Goal: Task Accomplishment & Management: Manage account settings

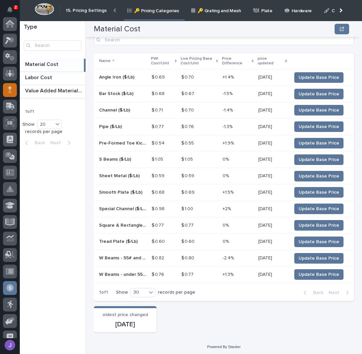
click at [10, 86] on icon at bounding box center [10, 88] width 4 height 4
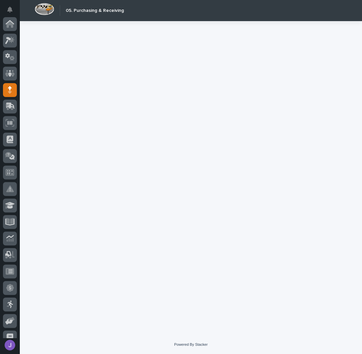
scroll to position [66, 0]
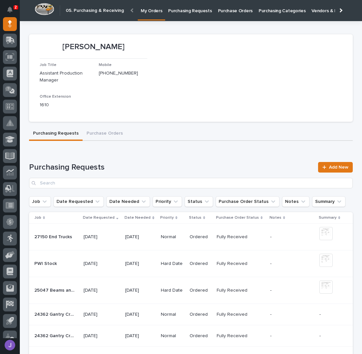
click at [188, 10] on p "Purchasing Requests" at bounding box center [190, 7] width 44 height 14
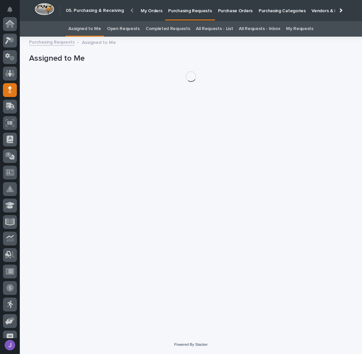
scroll to position [66, 0]
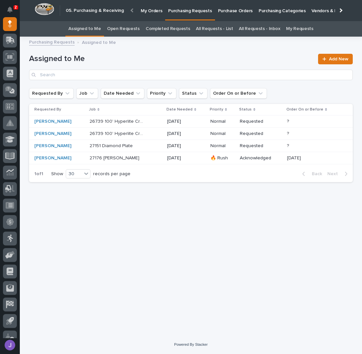
click at [151, 157] on div "27176 Jib Crane 27176 [PERSON_NAME]" at bounding box center [125, 158] width 72 height 11
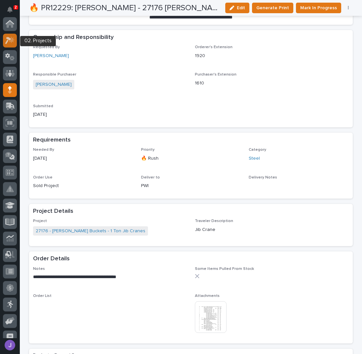
click at [11, 46] on div at bounding box center [10, 41] width 14 height 14
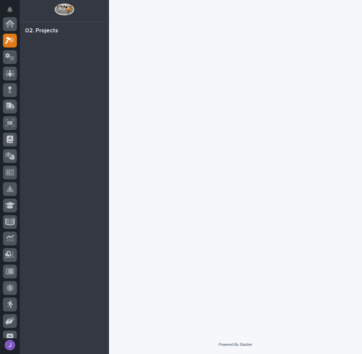
scroll to position [17, 0]
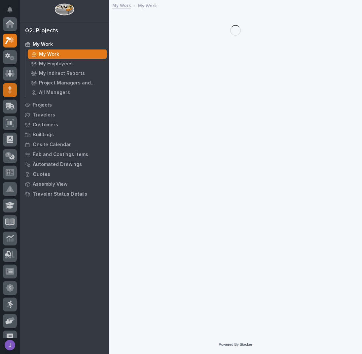
scroll to position [17, 0]
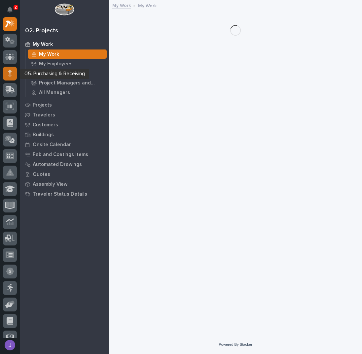
click at [11, 74] on icon at bounding box center [10, 74] width 4 height 8
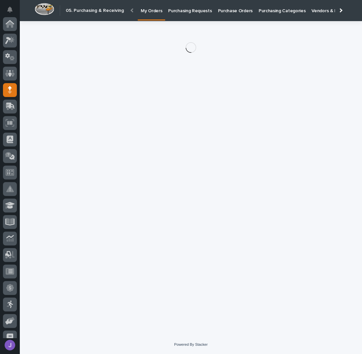
scroll to position [66, 0]
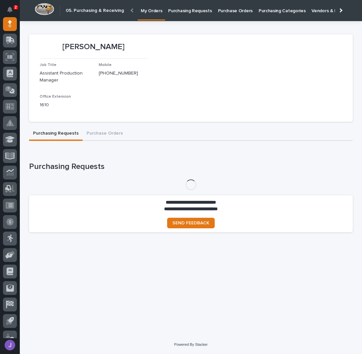
click at [226, 13] on p "Purchase Orders" at bounding box center [235, 7] width 35 height 14
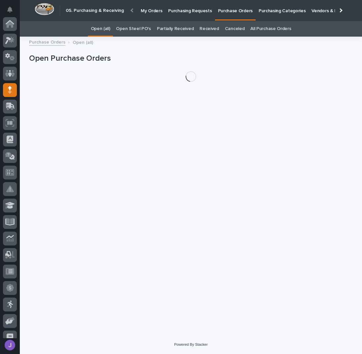
scroll to position [66, 0]
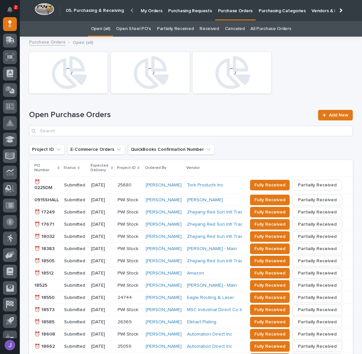
click at [140, 28] on link "Open Steel PO's" at bounding box center [133, 29] width 35 height 16
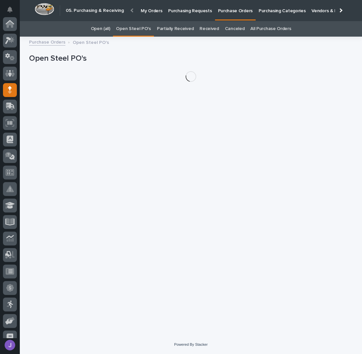
scroll to position [66, 0]
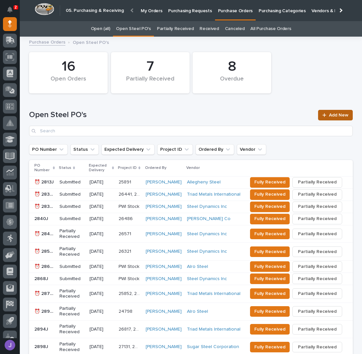
click at [333, 113] on span "Add New" at bounding box center [338, 115] width 19 height 5
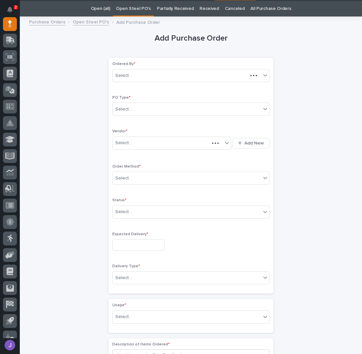
scroll to position [21, 0]
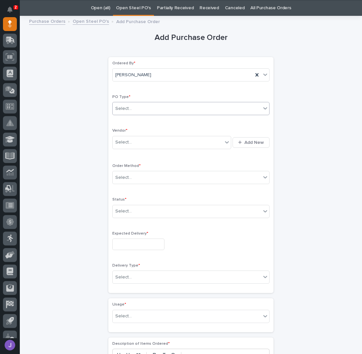
click at [154, 104] on div "Select..." at bounding box center [187, 108] width 148 height 11
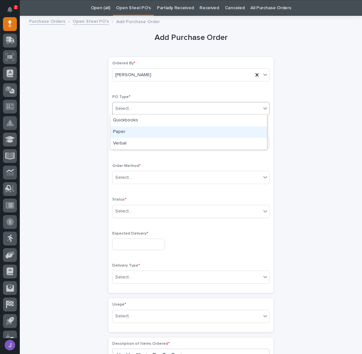
click at [143, 133] on div "Paper" at bounding box center [188, 132] width 156 height 12
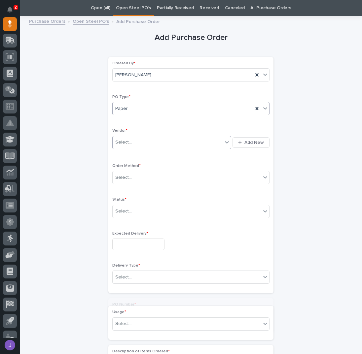
click at [136, 140] on div "Select..." at bounding box center [168, 142] width 110 height 11
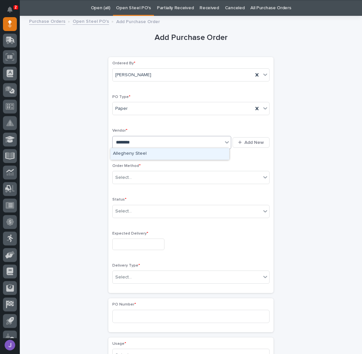
type input "*********"
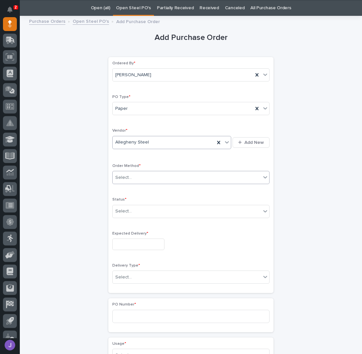
click at [121, 177] on div "Select..." at bounding box center [123, 177] width 17 height 7
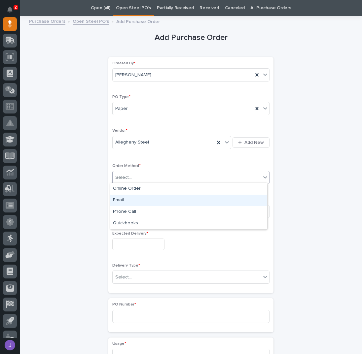
click at [123, 198] on div "Email" at bounding box center [188, 201] width 156 height 12
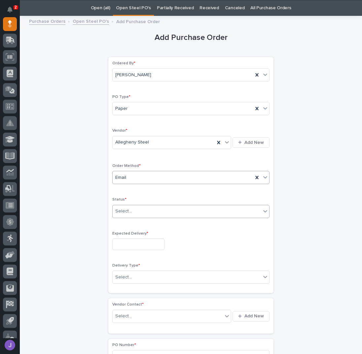
click at [122, 210] on div "Select..." at bounding box center [123, 211] width 17 height 7
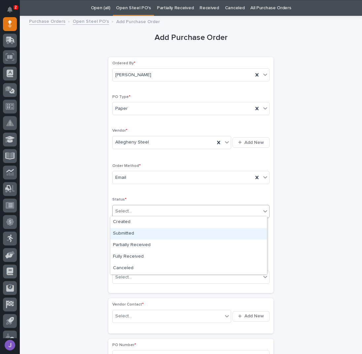
click at [124, 234] on div "Submitted" at bounding box center [188, 234] width 156 height 12
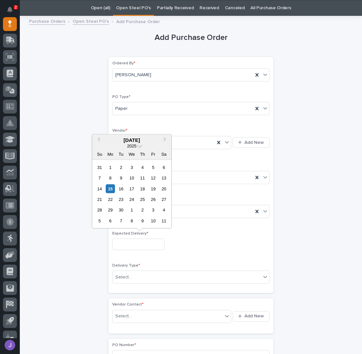
click at [129, 240] on input "text" at bounding box center [138, 245] width 52 height 12
click at [110, 189] on div "15" at bounding box center [110, 188] width 9 height 9
type input "**********"
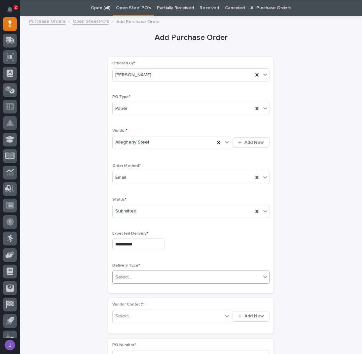
click at [137, 272] on div "Select..." at bounding box center [187, 277] width 148 height 11
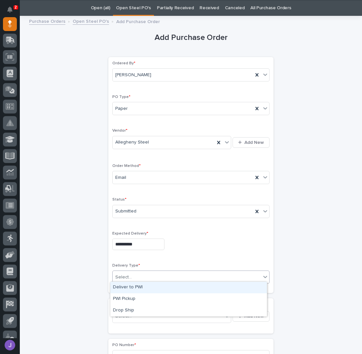
click at [131, 289] on div "Deliver to PWI" at bounding box center [188, 288] width 156 height 12
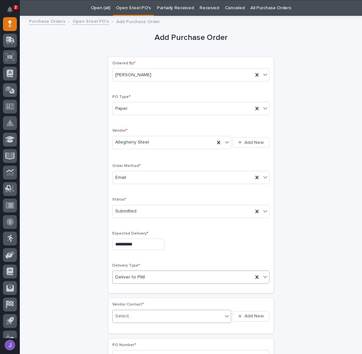
click at [127, 313] on div "Select..." at bounding box center [123, 316] width 17 height 7
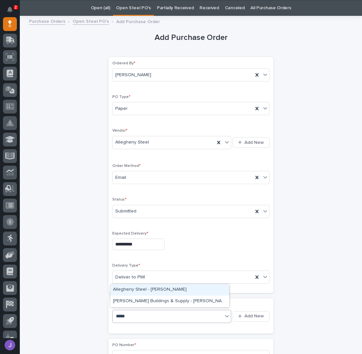
type input "******"
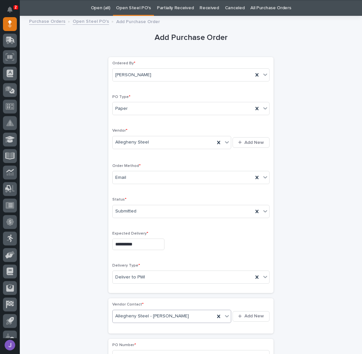
scroll to position [109, 0]
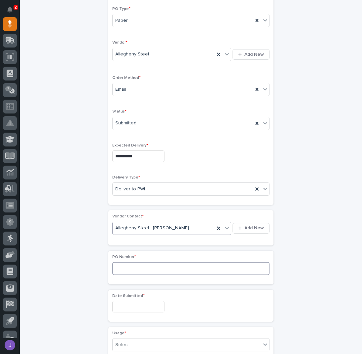
click at [125, 265] on input at bounding box center [190, 268] width 157 height 13
type input "2896J"
click at [126, 306] on input "text" at bounding box center [138, 307] width 52 height 12
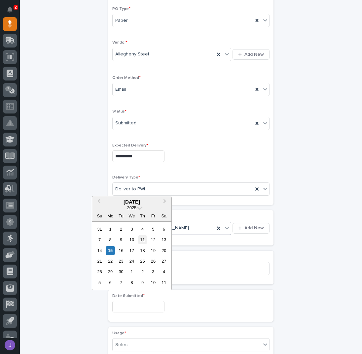
click at [146, 242] on div "11" at bounding box center [142, 239] width 9 height 9
type input "**********"
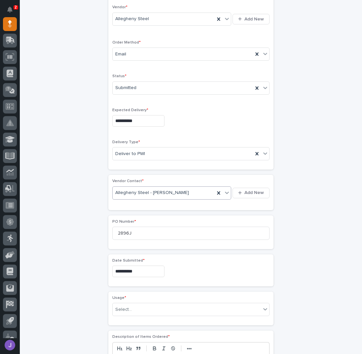
scroll to position [153, 0]
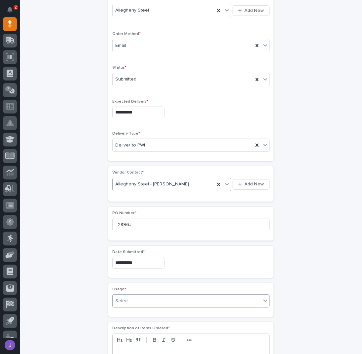
click at [133, 300] on div "Select..." at bounding box center [187, 301] width 148 height 11
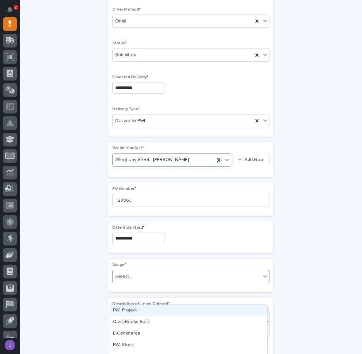
scroll to position [241, 0]
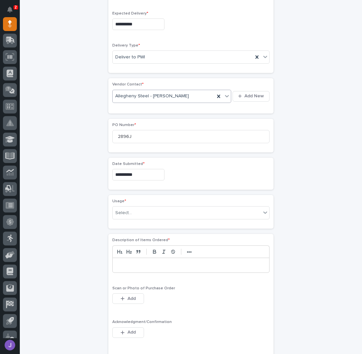
click at [81, 248] on div "**********" at bounding box center [191, 148] width 324 height 697
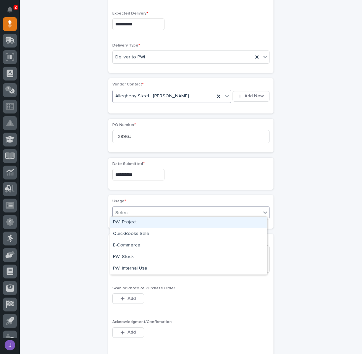
click at [115, 210] on div "Select..." at bounding box center [123, 213] width 17 height 7
click at [126, 223] on div "PWI Project" at bounding box center [188, 223] width 156 height 12
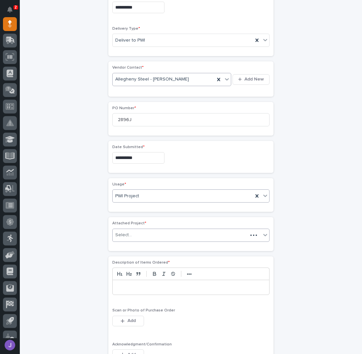
scroll to position [260, 0]
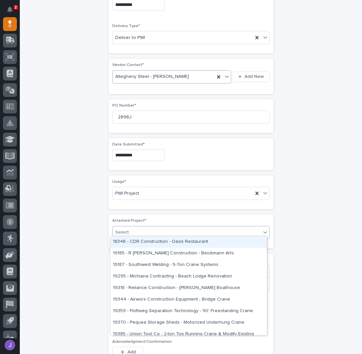
drag, startPoint x: 160, startPoint y: 230, endPoint x: 192, endPoint y: 230, distance: 32.0
click at [160, 230] on div "Select..." at bounding box center [187, 232] width 148 height 11
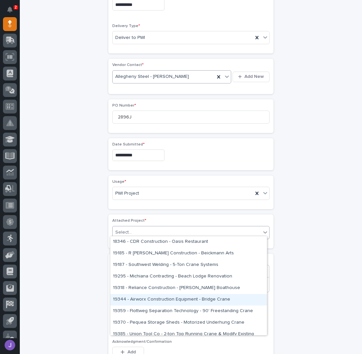
click at [151, 230] on div "Select..." at bounding box center [187, 232] width 148 height 11
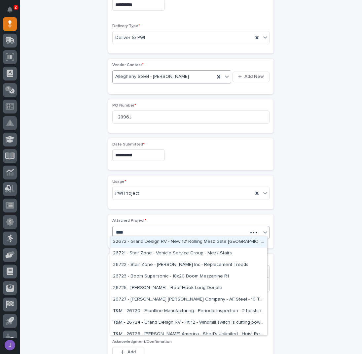
type input "*****"
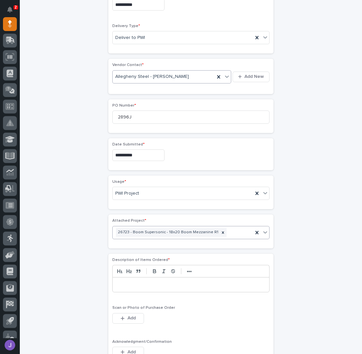
click at [128, 282] on p at bounding box center [191, 285] width 147 height 7
click at [91, 297] on div "**********" at bounding box center [191, 148] width 324 height 736
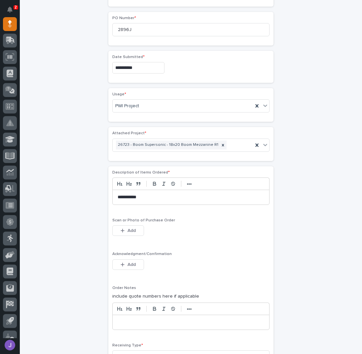
scroll to position [348, 0]
click at [121, 262] on icon "button" at bounding box center [123, 264] width 4 height 4
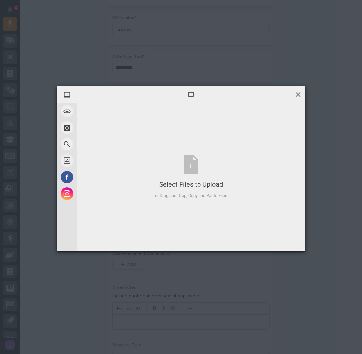
click at [300, 95] on span at bounding box center [297, 94] width 7 height 7
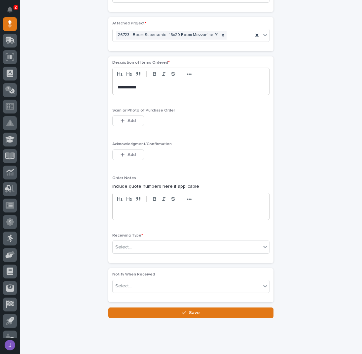
scroll to position [469, 0]
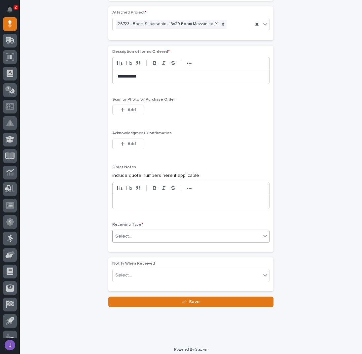
click at [139, 231] on div "Select..." at bounding box center [187, 236] width 148 height 11
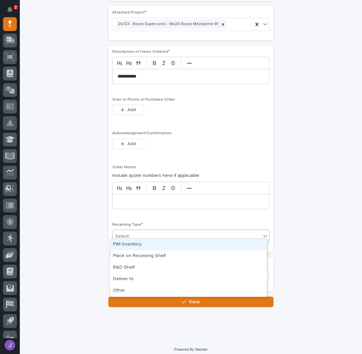
click at [130, 245] on div "PWI Inventory" at bounding box center [188, 245] width 156 height 12
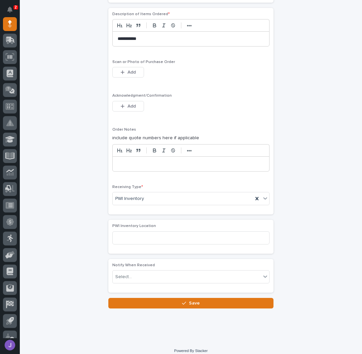
scroll to position [508, 0]
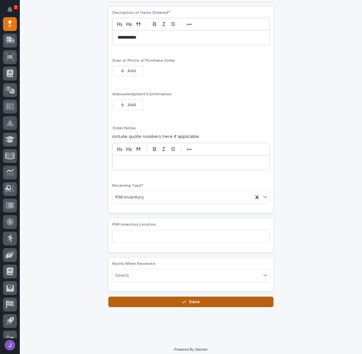
click at [150, 297] on button "Save" at bounding box center [190, 302] width 165 height 11
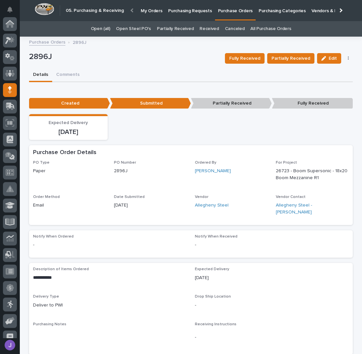
scroll to position [66, 0]
click at [182, 70] on div "Details Comments" at bounding box center [191, 75] width 324 height 14
click at [177, 9] on p "Purchasing Requests" at bounding box center [190, 7] width 44 height 14
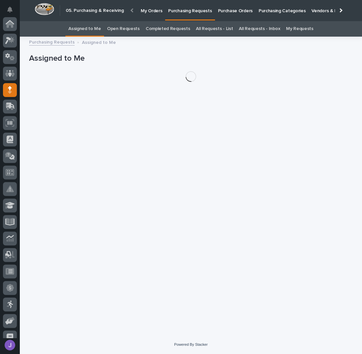
scroll to position [66, 0]
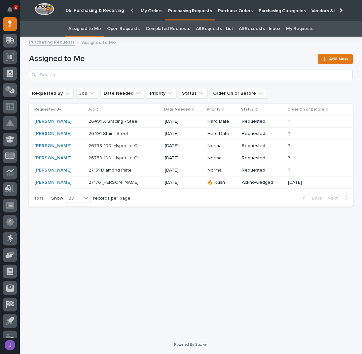
click at [222, 26] on link "All Requests - List" at bounding box center [214, 29] width 37 height 16
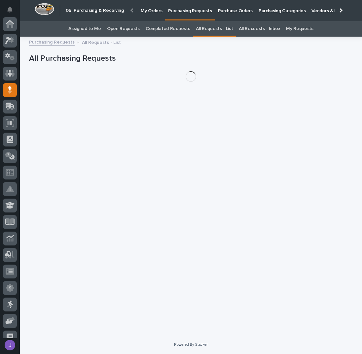
scroll to position [66, 0]
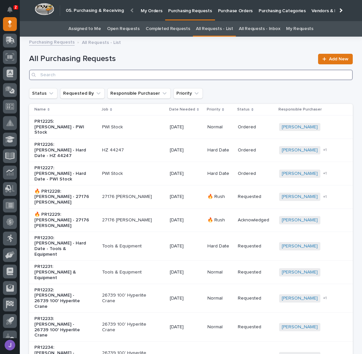
click at [97, 74] on input "Search" at bounding box center [191, 75] width 324 height 11
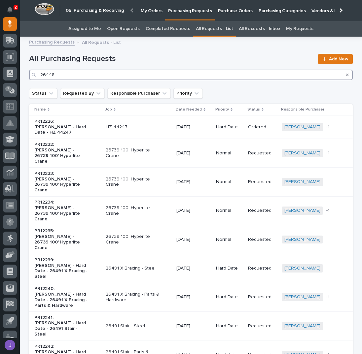
type input "26448"
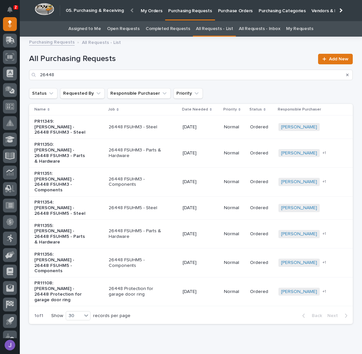
click at [75, 132] on div "PR11349: [PERSON_NAME] - 26448 FSUHM3 - Steel" at bounding box center [68, 127] width 69 height 22
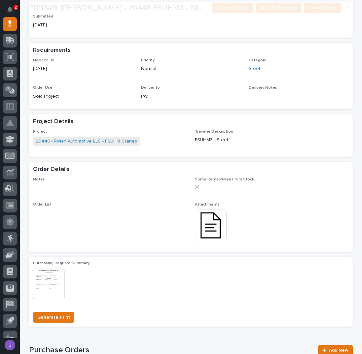
scroll to position [216, 0]
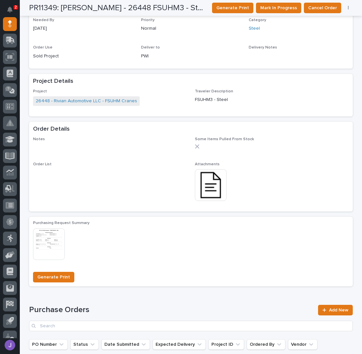
click at [216, 187] on img at bounding box center [211, 185] width 32 height 32
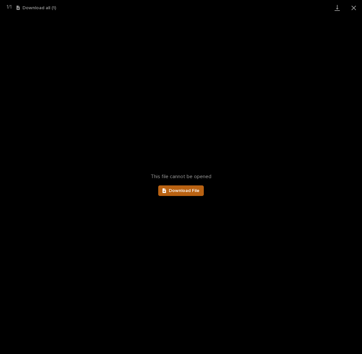
click at [193, 191] on span "Download File" at bounding box center [184, 190] width 31 height 5
click at [355, 6] on button "Close gallery" at bounding box center [353, 8] width 17 height 16
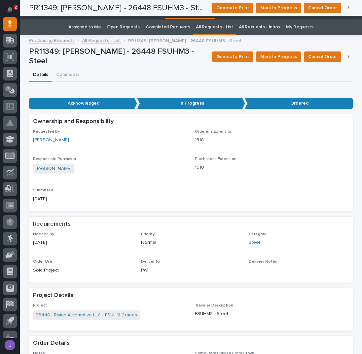
scroll to position [0, 0]
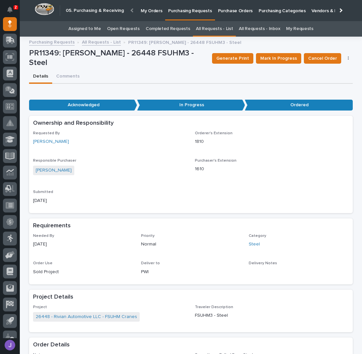
click at [82, 41] on link "All Requests - List" at bounding box center [101, 42] width 39 height 8
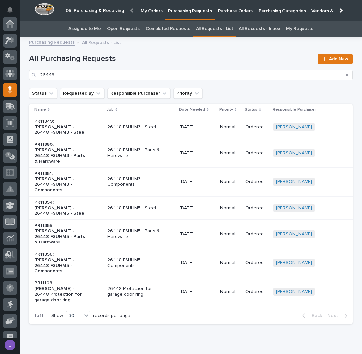
scroll to position [66, 0]
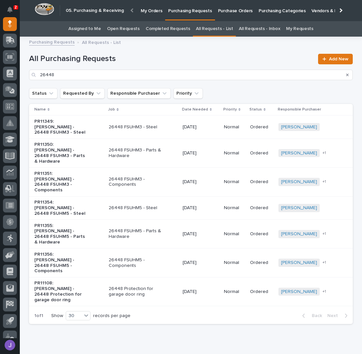
click at [82, 200] on p "PR11354: [PERSON_NAME] - 26448 FSUHM5 - Steel" at bounding box center [61, 208] width 55 height 17
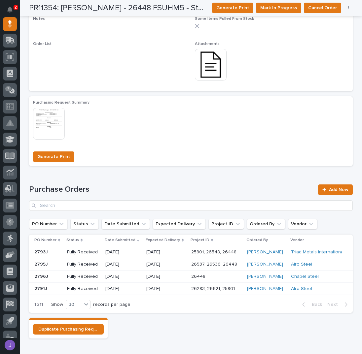
scroll to position [316, 0]
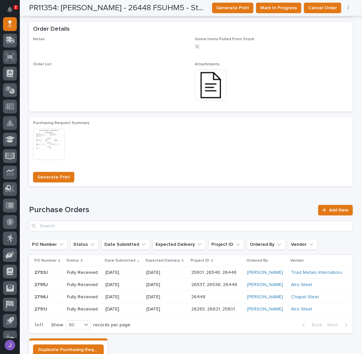
click at [203, 80] on img at bounding box center [211, 85] width 32 height 32
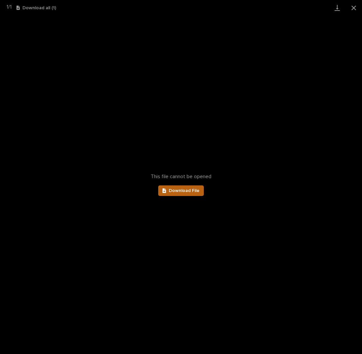
click at [177, 190] on span "Download File" at bounding box center [184, 190] width 31 height 5
click at [352, 8] on button "Close gallery" at bounding box center [353, 8] width 17 height 16
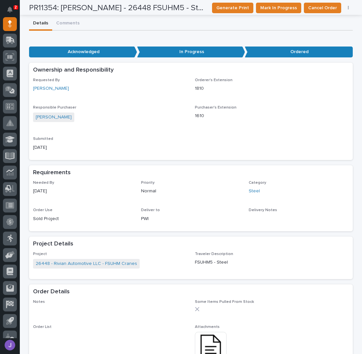
scroll to position [0, 0]
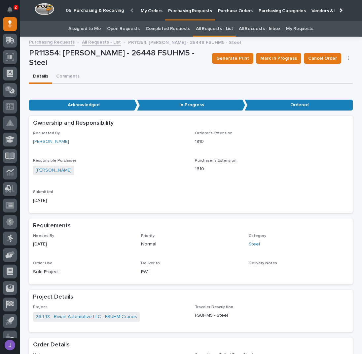
click at [80, 29] on link "Assigned to Me" at bounding box center [84, 29] width 33 height 16
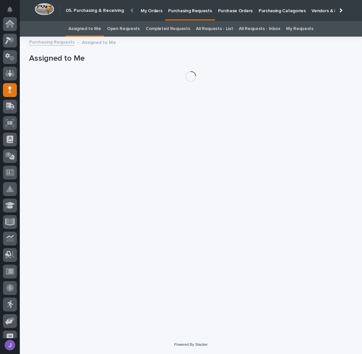
scroll to position [66, 0]
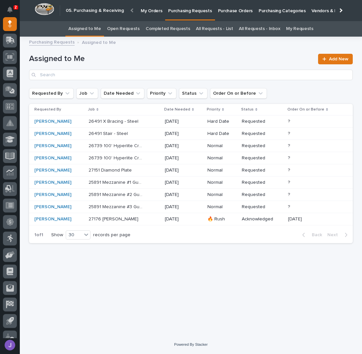
click at [114, 170] on p "27151 Diamond Plate" at bounding box center [110, 169] width 45 height 7
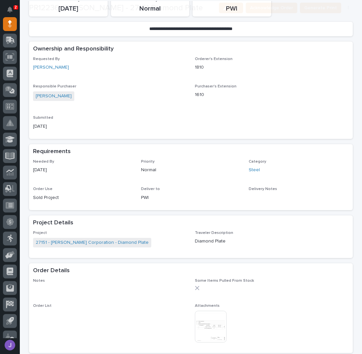
scroll to position [176, 0]
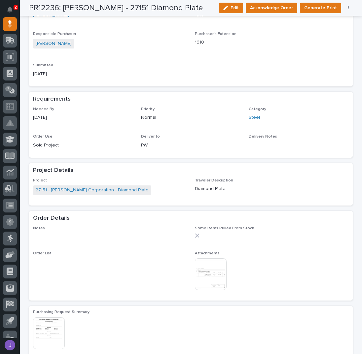
click at [207, 273] on img at bounding box center [211, 274] width 32 height 32
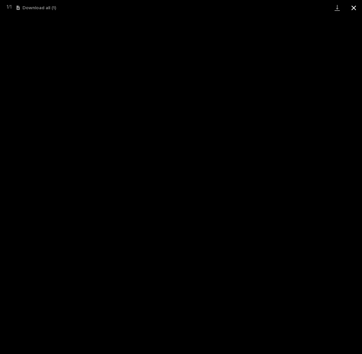
click at [350, 9] on button "Close gallery" at bounding box center [353, 8] width 17 height 16
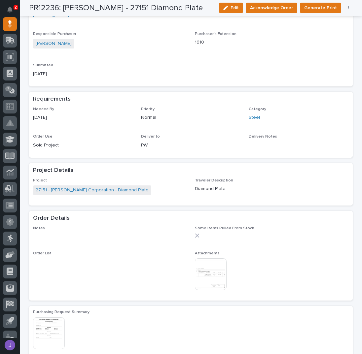
click at [208, 271] on img at bounding box center [211, 274] width 32 height 32
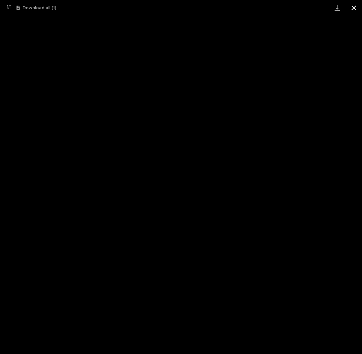
click at [356, 8] on button "Close gallery" at bounding box center [353, 8] width 17 height 16
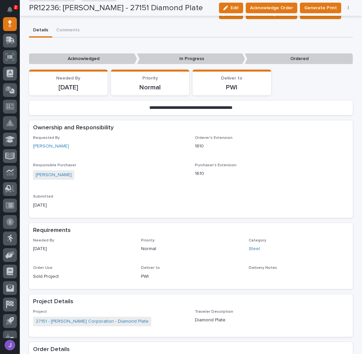
scroll to position [44, 0]
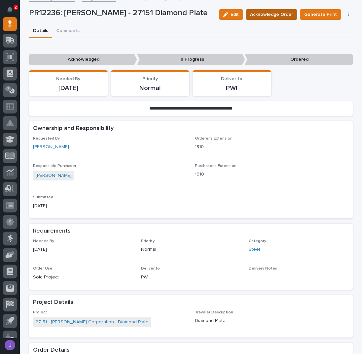
click at [278, 16] on span "Acknowledge Order" at bounding box center [271, 15] width 43 height 8
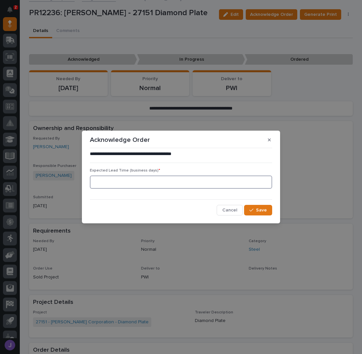
click at [189, 178] on input at bounding box center [181, 182] width 182 height 13
type input "0"
click at [263, 210] on span "Save" at bounding box center [261, 210] width 11 height 6
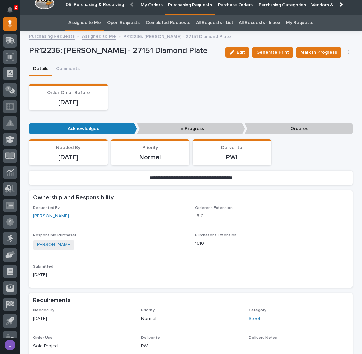
scroll to position [0, 0]
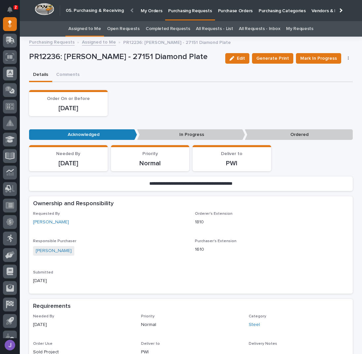
click at [77, 27] on link "Assigned to Me" at bounding box center [84, 29] width 33 height 16
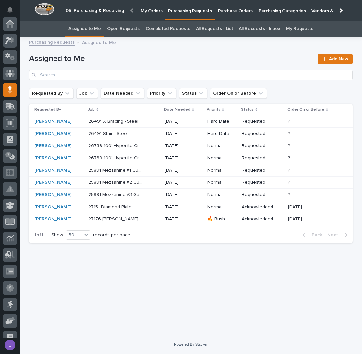
scroll to position [66, 0]
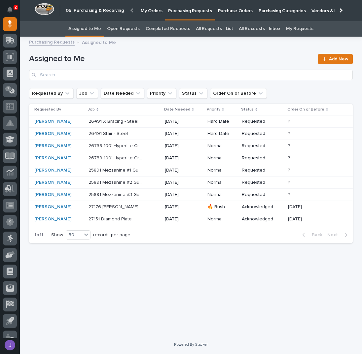
click at [139, 133] on p at bounding box center [115, 134] width 55 height 6
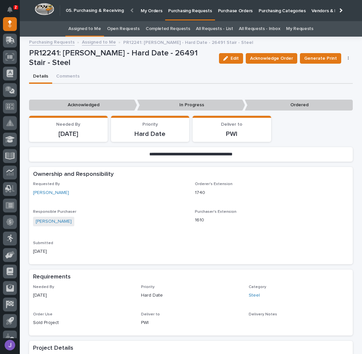
scroll to position [176, 0]
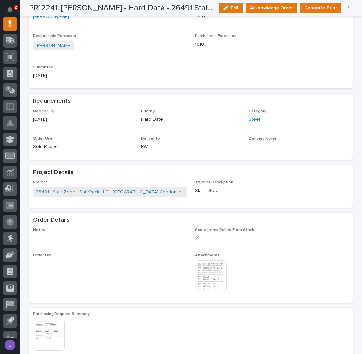
click at [214, 275] on img at bounding box center [211, 276] width 32 height 32
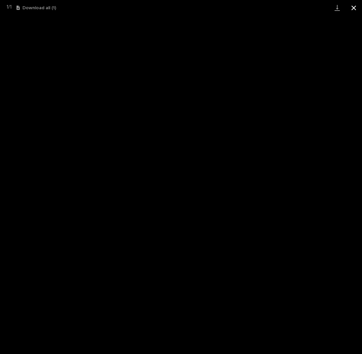
click at [354, 10] on button "Close gallery" at bounding box center [353, 8] width 17 height 16
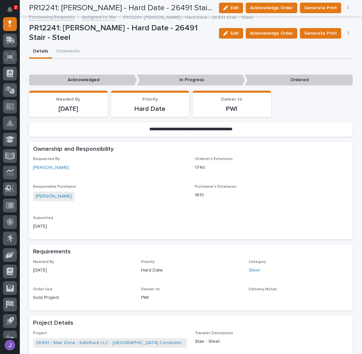
scroll to position [0, 0]
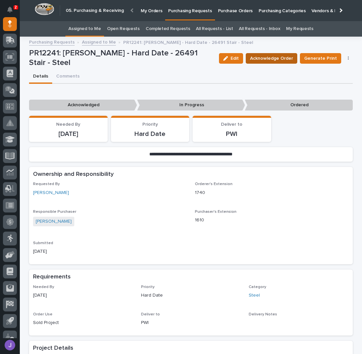
click at [260, 57] on span "Acknowledge Order" at bounding box center [271, 58] width 43 height 8
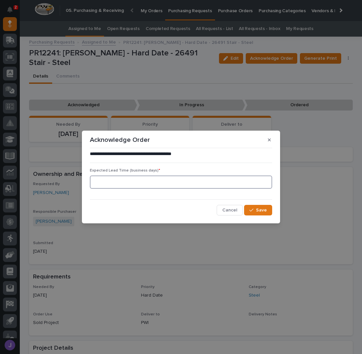
click at [160, 178] on input at bounding box center [181, 182] width 182 height 13
type input "0"
click at [249, 210] on button "Save" at bounding box center [258, 210] width 28 height 11
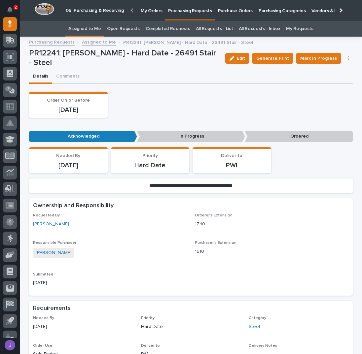
click at [86, 27] on link "Assigned to Me" at bounding box center [84, 29] width 33 height 16
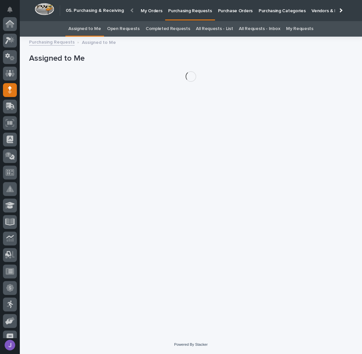
scroll to position [66, 0]
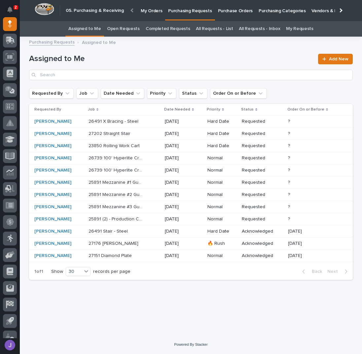
click at [141, 136] on div "27202 Straight Stair 27202 Straight Stair" at bounding box center [123, 133] width 71 height 11
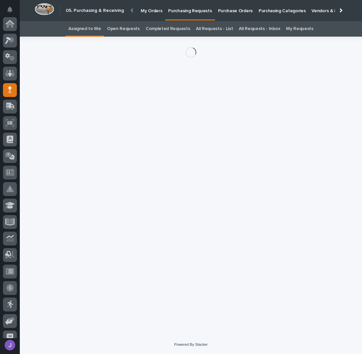
scroll to position [66, 0]
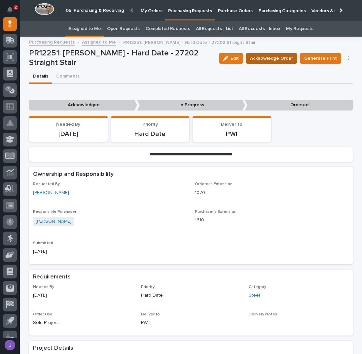
click at [272, 57] on span "Acknowledge Order" at bounding box center [271, 58] width 43 height 8
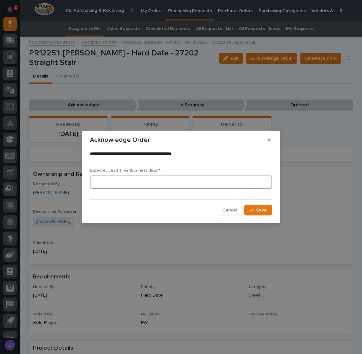
click at [196, 177] on input at bounding box center [181, 182] width 182 height 13
type input "0"
click at [258, 216] on div "**********" at bounding box center [181, 183] width 186 height 68
click at [258, 214] on button "Save" at bounding box center [258, 210] width 28 height 11
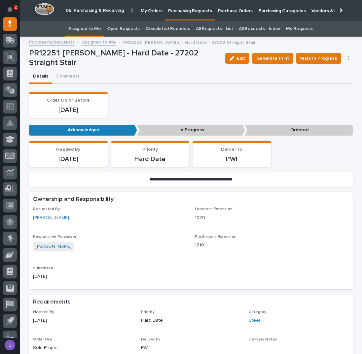
scroll to position [223, 0]
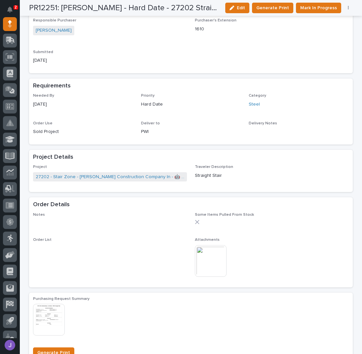
click at [209, 259] on img at bounding box center [211, 261] width 32 height 32
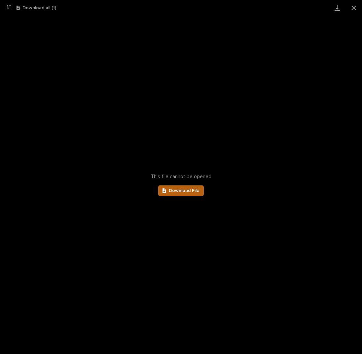
click at [200, 194] on link "Download File" at bounding box center [181, 191] width 46 height 11
click at [352, 10] on button "Close gallery" at bounding box center [353, 8] width 17 height 16
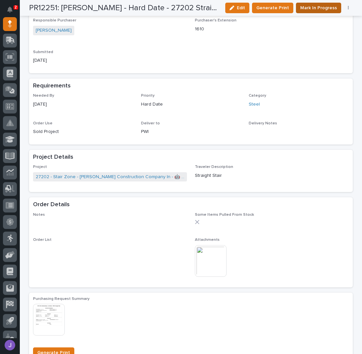
click at [310, 5] on span "Mark In Progress" at bounding box center [318, 8] width 37 height 8
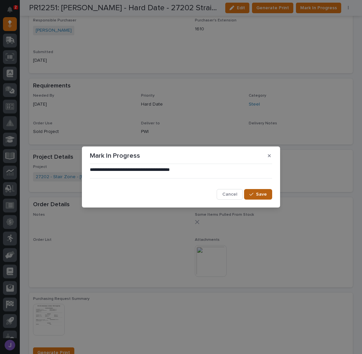
click at [263, 189] on button "Save" at bounding box center [258, 194] width 28 height 11
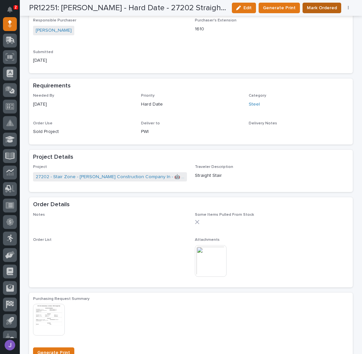
click at [310, 10] on span "Mark Ordered" at bounding box center [322, 8] width 30 height 8
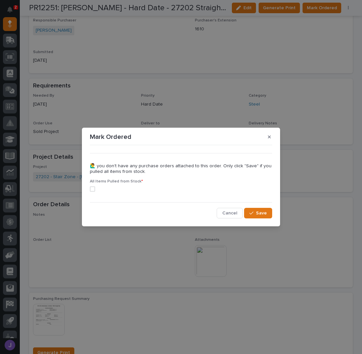
click at [92, 188] on span at bounding box center [92, 189] width 5 height 5
click at [255, 210] on button "Save" at bounding box center [258, 213] width 28 height 11
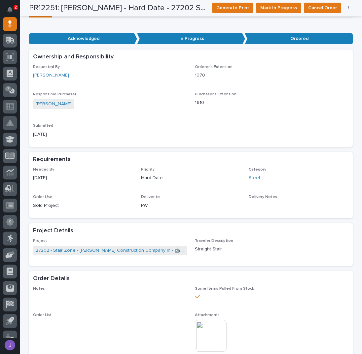
scroll to position [0, 0]
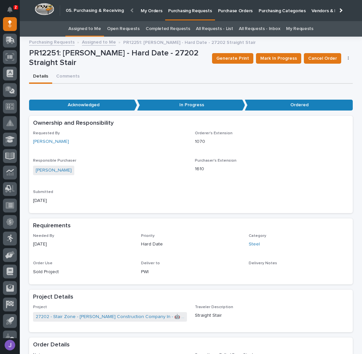
click at [98, 25] on link "Assigned to Me" at bounding box center [84, 29] width 33 height 16
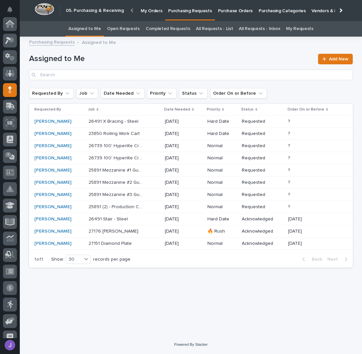
scroll to position [66, 0]
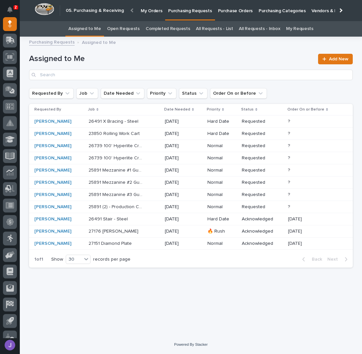
click at [147, 130] on div "23850 Rolling Work Cart 23850 Rolling Work Cart" at bounding box center [123, 133] width 71 height 11
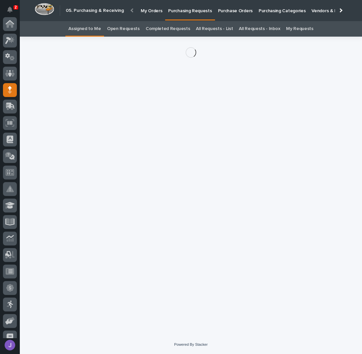
scroll to position [66, 0]
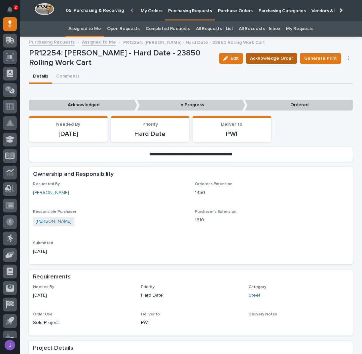
click at [283, 56] on span "Acknowledge Order" at bounding box center [271, 58] width 43 height 8
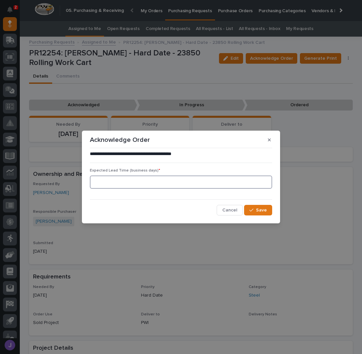
click at [189, 185] on input at bounding box center [181, 182] width 182 height 13
type input "0"
click at [265, 207] on span "Save" at bounding box center [261, 210] width 11 height 6
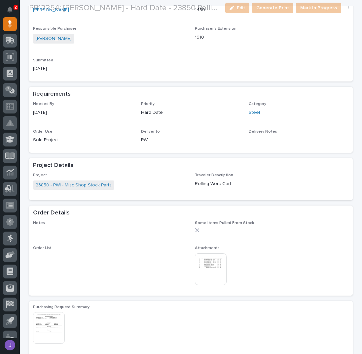
scroll to position [220, 0]
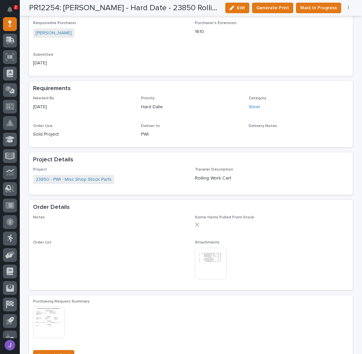
click at [205, 262] on img at bounding box center [211, 264] width 32 height 32
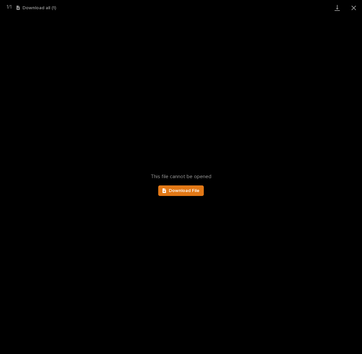
click at [177, 197] on div "This file cannot be opened Download File" at bounding box center [181, 185] width 362 height 339
click at [181, 191] on span "Download File" at bounding box center [184, 190] width 31 height 5
click at [353, 7] on button "Close gallery" at bounding box center [353, 8] width 17 height 16
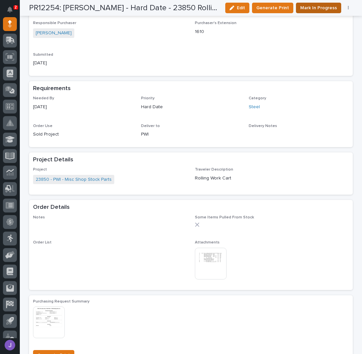
click at [324, 10] on span "Mark In Progress" at bounding box center [318, 8] width 37 height 8
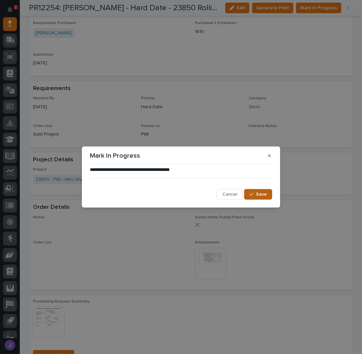
click at [249, 192] on button "Save" at bounding box center [258, 194] width 28 height 11
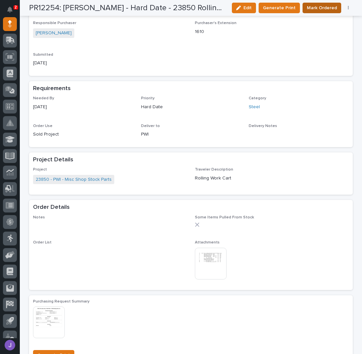
click at [322, 5] on span "Mark Ordered" at bounding box center [322, 8] width 30 height 8
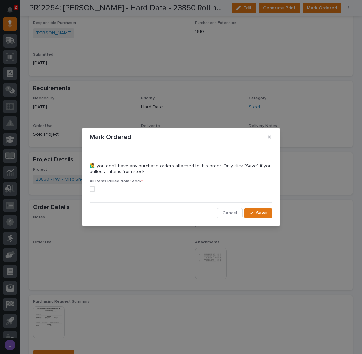
click at [91, 187] on span at bounding box center [92, 189] width 5 height 5
click at [272, 211] on div "••• 🙋‍♂️ you don't have any purchase orders attached to this order. Only click …" at bounding box center [181, 183] width 186 height 74
click at [269, 212] on button "Save" at bounding box center [258, 213] width 28 height 11
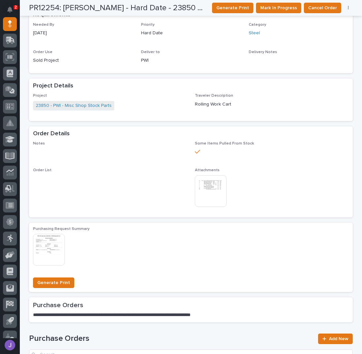
scroll to position [205, 0]
